Goal: Book appointment/travel/reservation

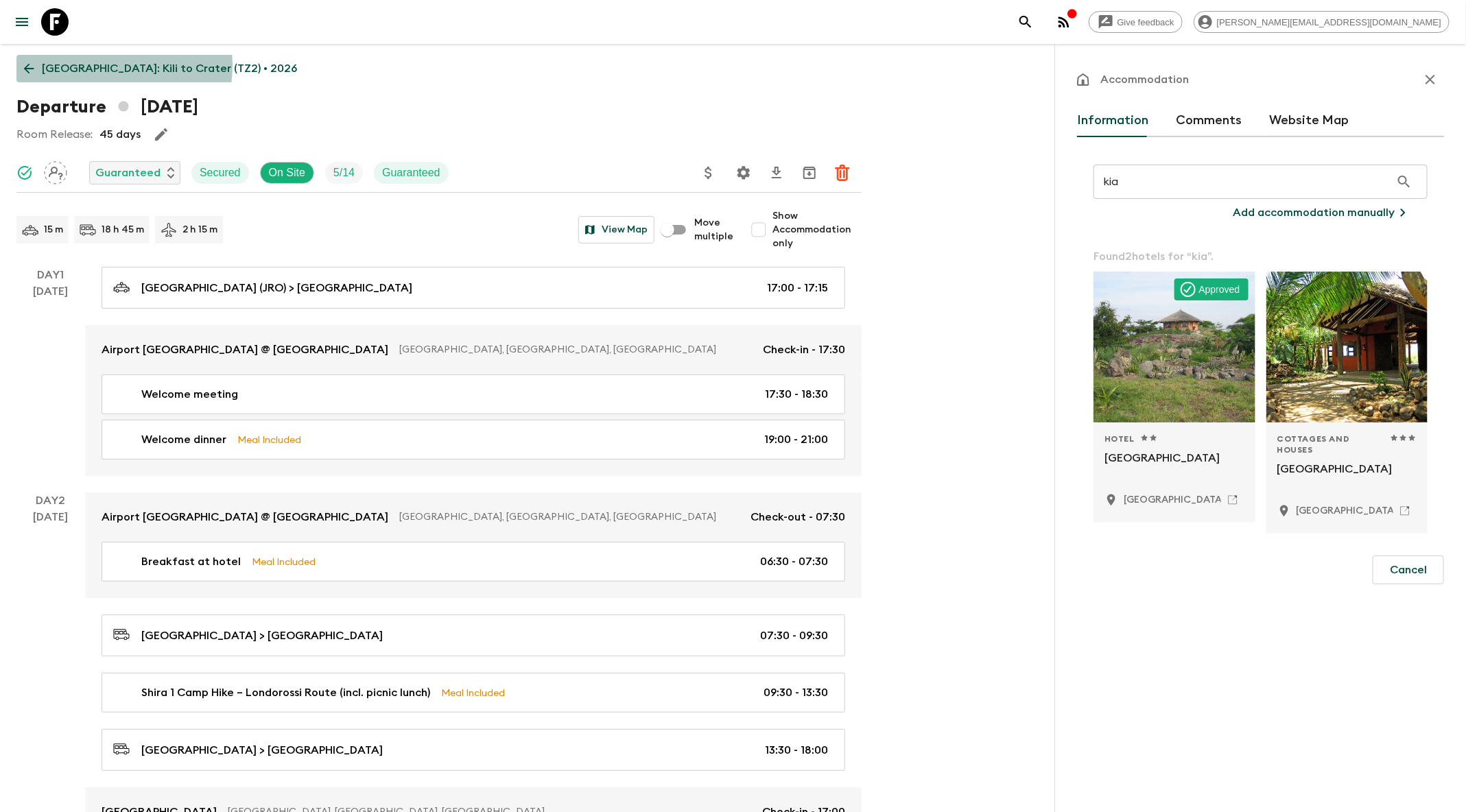
click at [106, 66] on p "[GEOGRAPHIC_DATA]: Kili to Crater (TZ2) • 2026" at bounding box center [169, 68] width 255 height 17
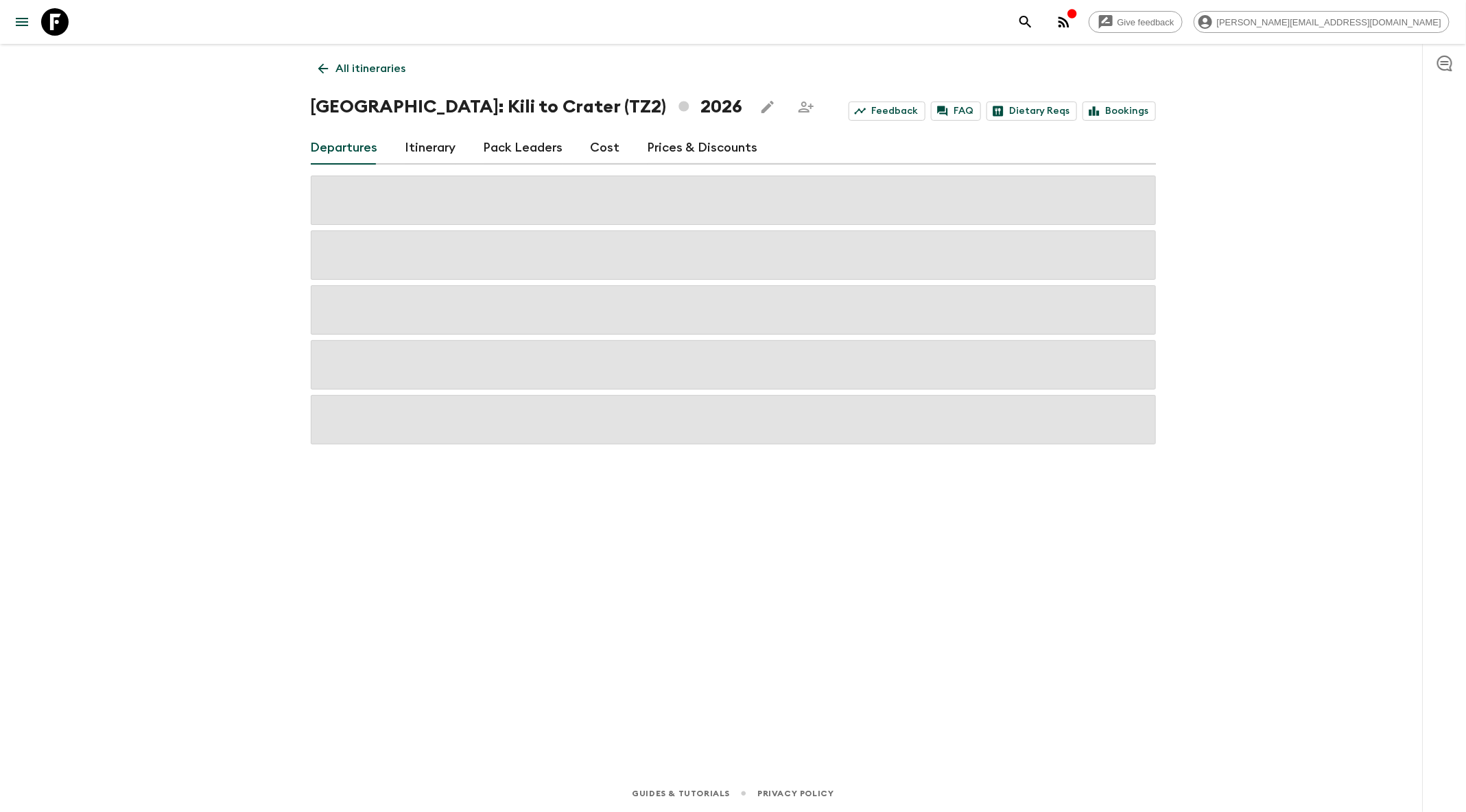
click at [1032, 17] on icon "search adventures" at bounding box center [1025, 22] width 12 height 12
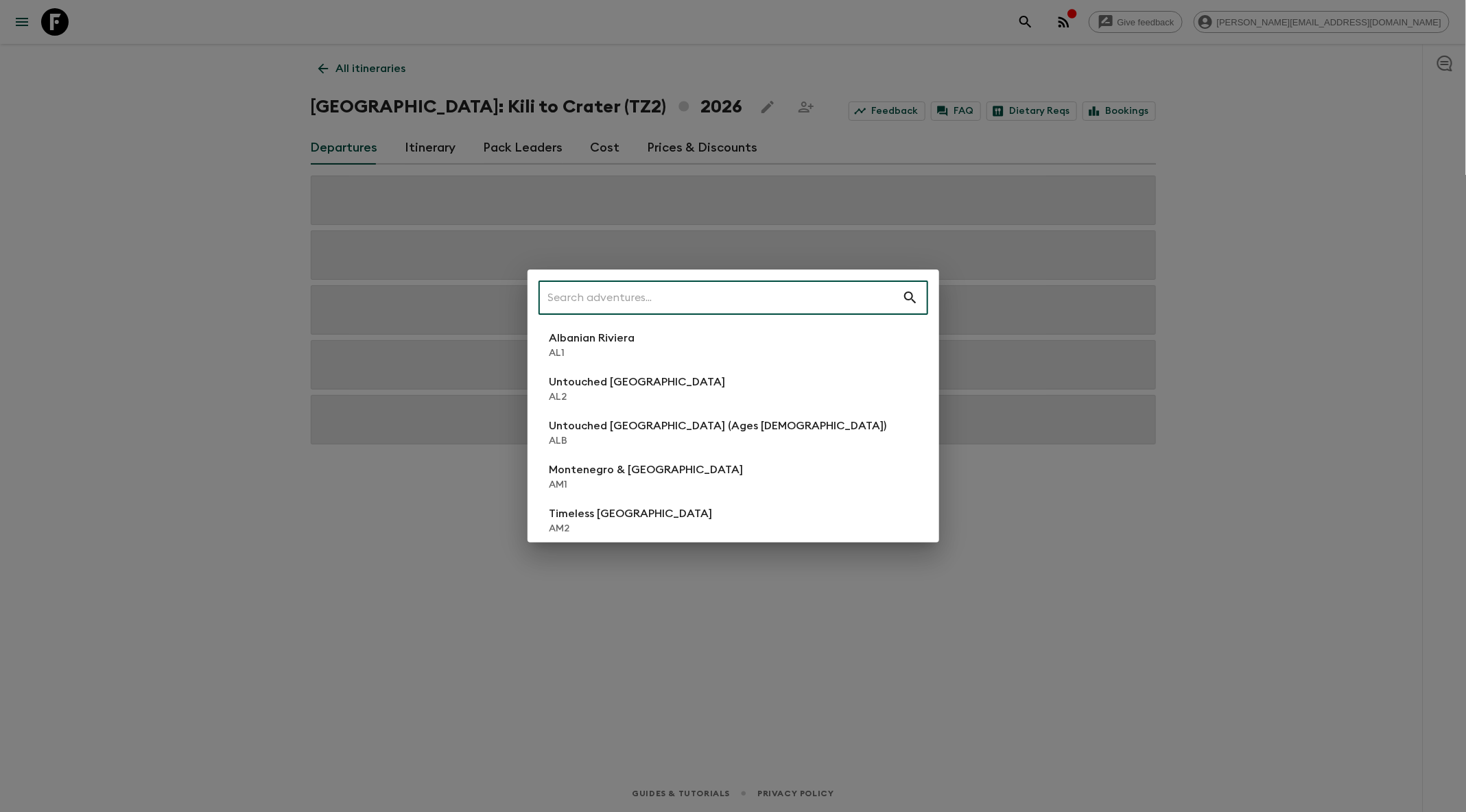
click at [1142, 350] on div "​ Albanian Riviera [GEOGRAPHIC_DATA] Untouched [GEOGRAPHIC_DATA] [GEOGRAPHIC_DA…" at bounding box center [733, 406] width 1466 height 812
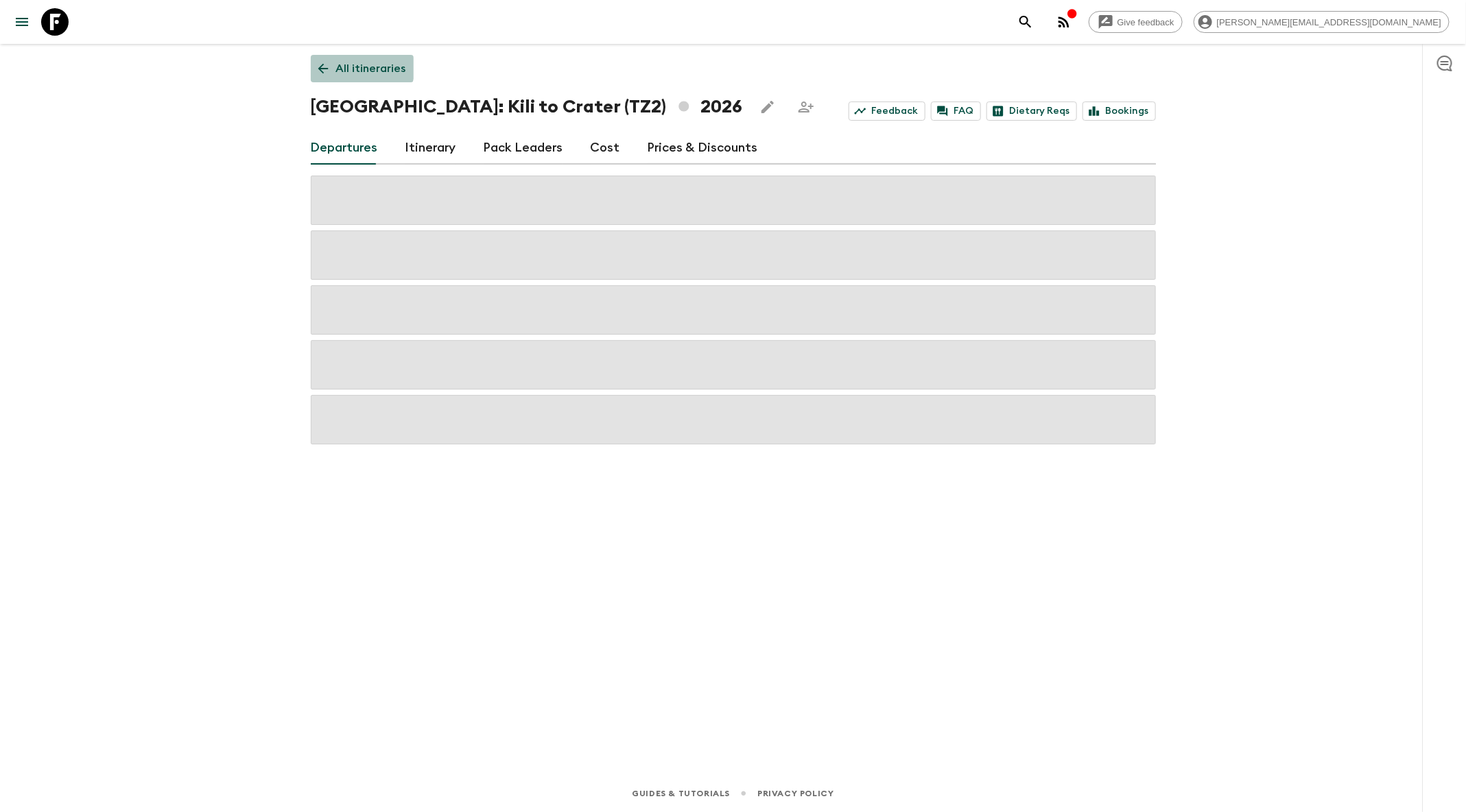
click at [334, 61] on link "All itineraries" at bounding box center [362, 68] width 103 height 27
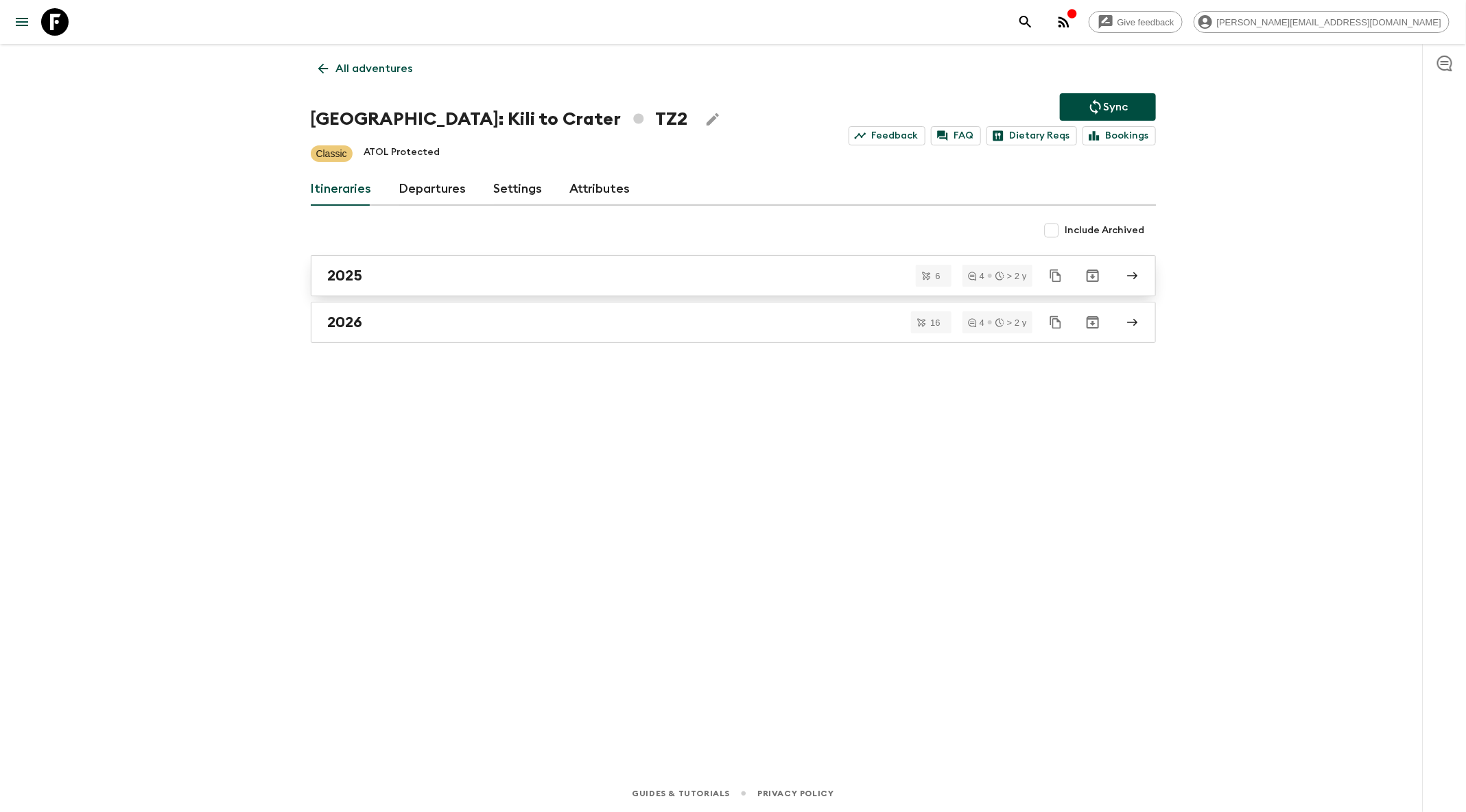
click at [539, 285] on link "2025" at bounding box center [733, 275] width 845 height 41
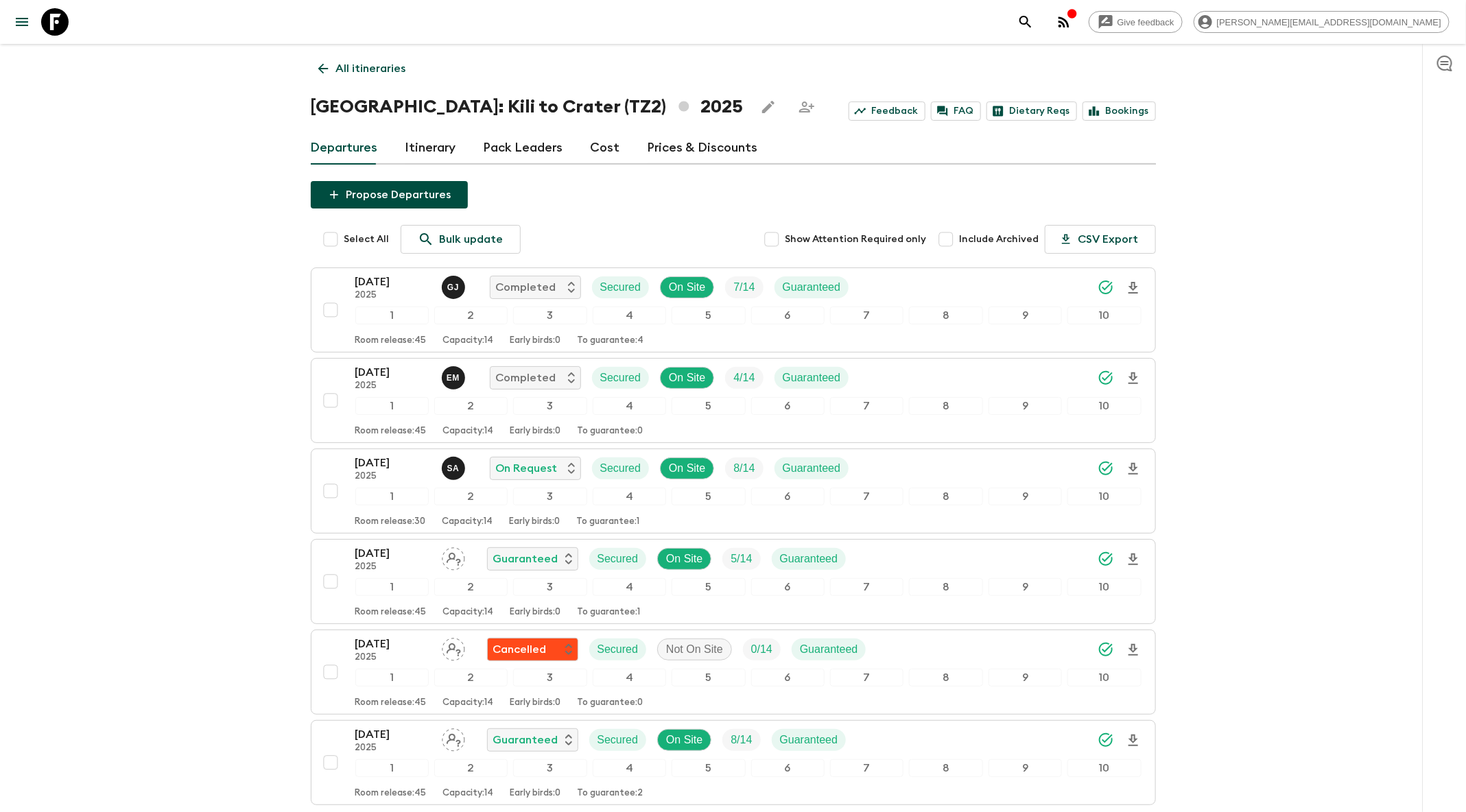
scroll to position [111, 0]
